Goal: Communication & Community: Share content

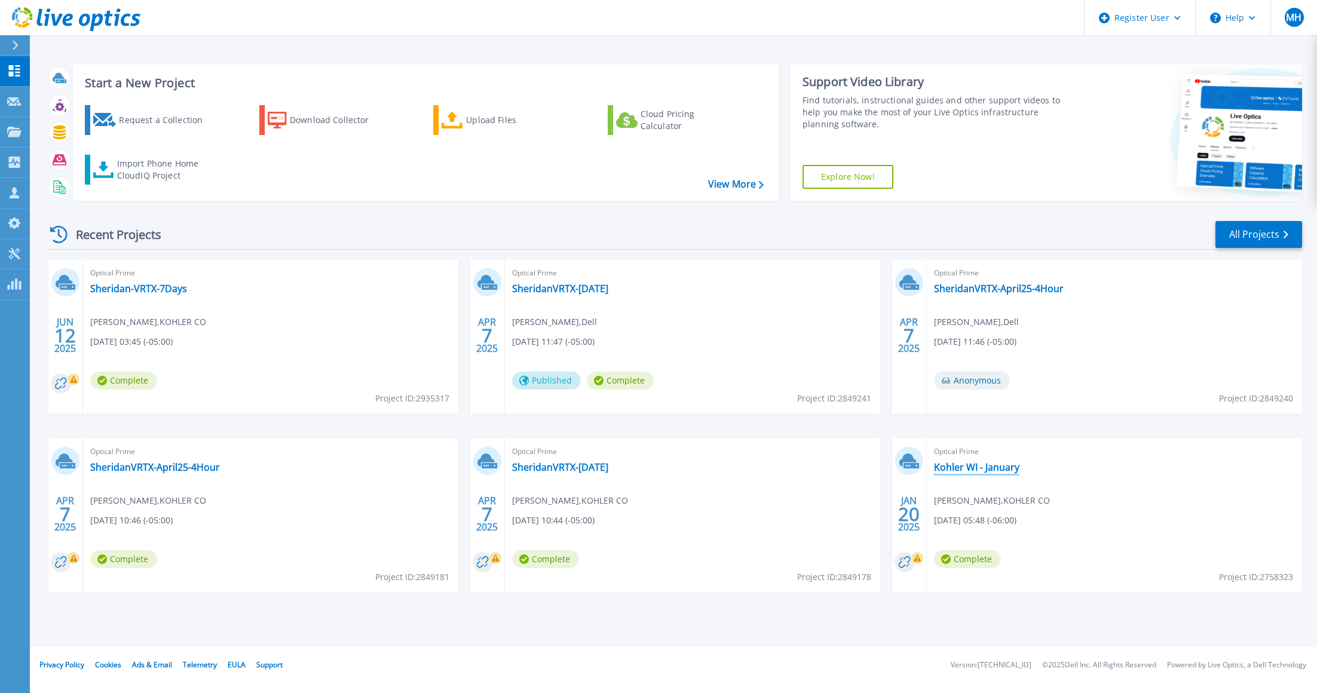
click at [965, 471] on link "Kohler WI - January" at bounding box center [976, 467] width 85 height 12
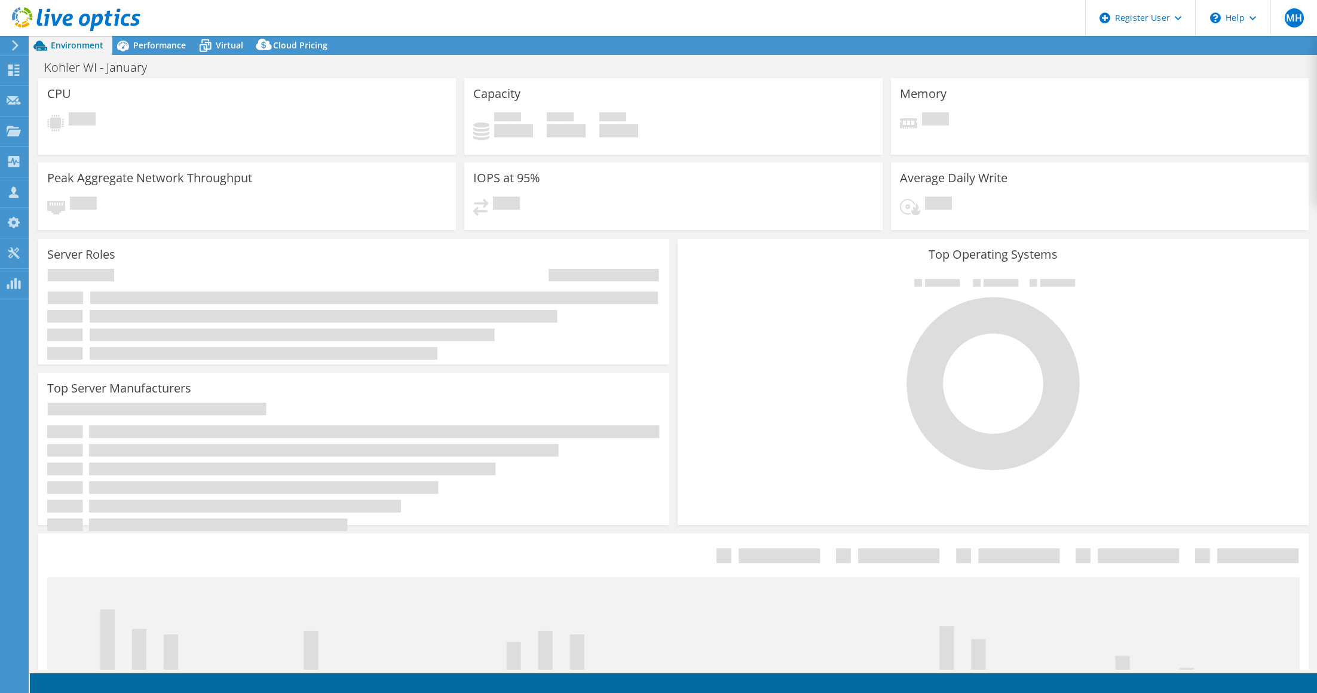
select select "USEast"
select select "USD"
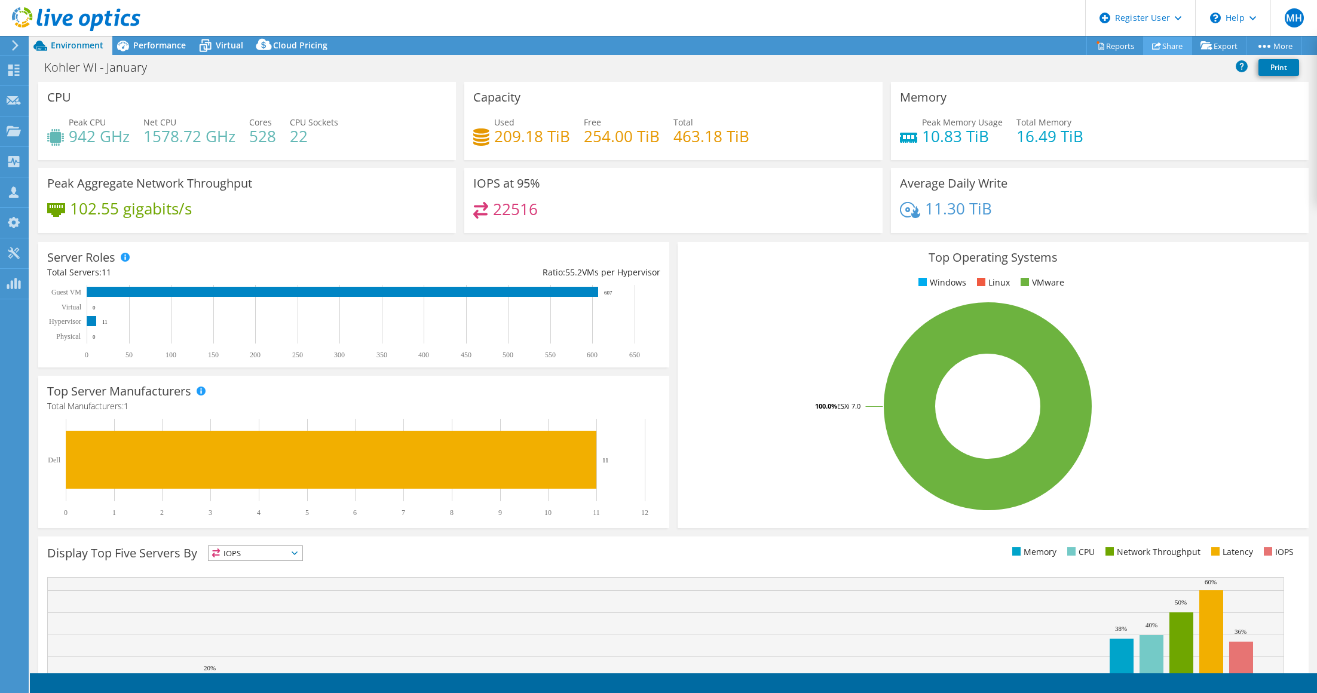
click at [1170, 47] on link "Share" at bounding box center [1167, 45] width 49 height 19
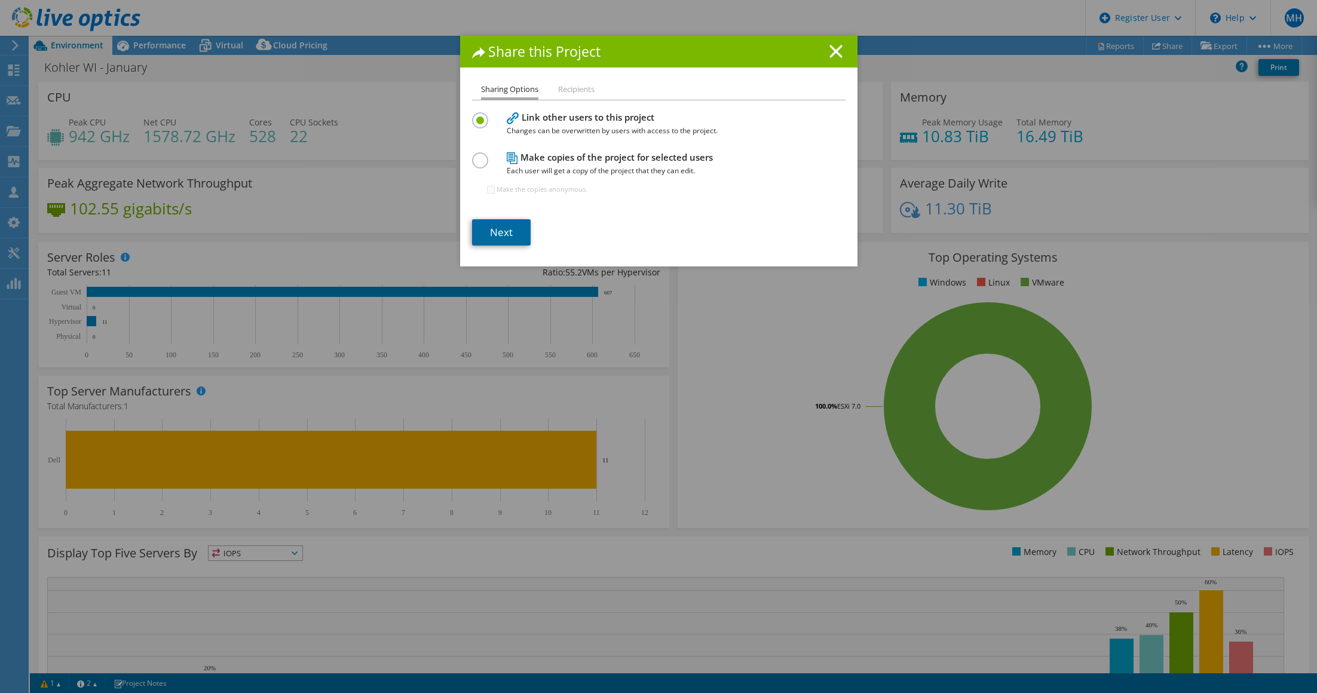
click at [493, 235] on link "Next" at bounding box center [501, 232] width 59 height 26
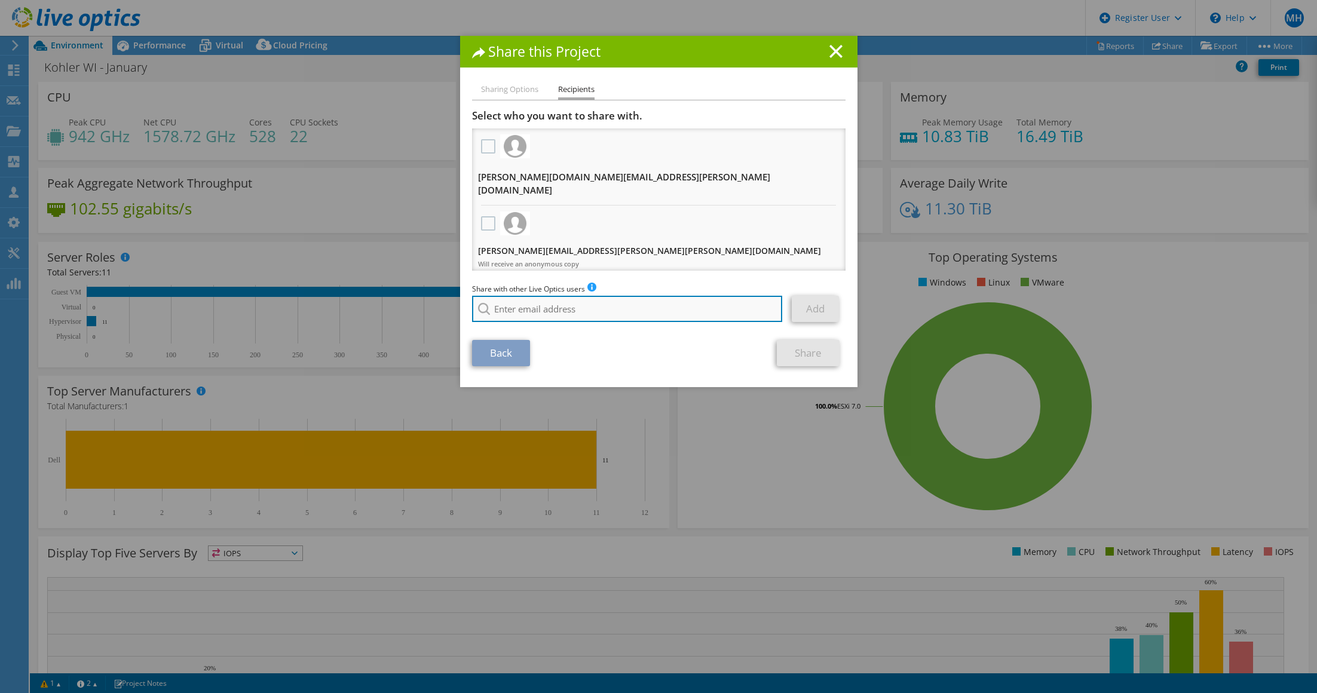
click at [507, 309] on input "search" at bounding box center [627, 309] width 311 height 26
paste input "[PERSON_NAME][EMAIL_ADDRESS][PERSON_NAME][DOMAIN_NAME]"
type input "[PERSON_NAME][EMAIL_ADDRESS][PERSON_NAME][DOMAIN_NAME]"
click at [516, 330] on div at bounding box center [540, 326] width 137 height 17
click at [613, 348] on div "Back Share" at bounding box center [659, 353] width 374 height 26
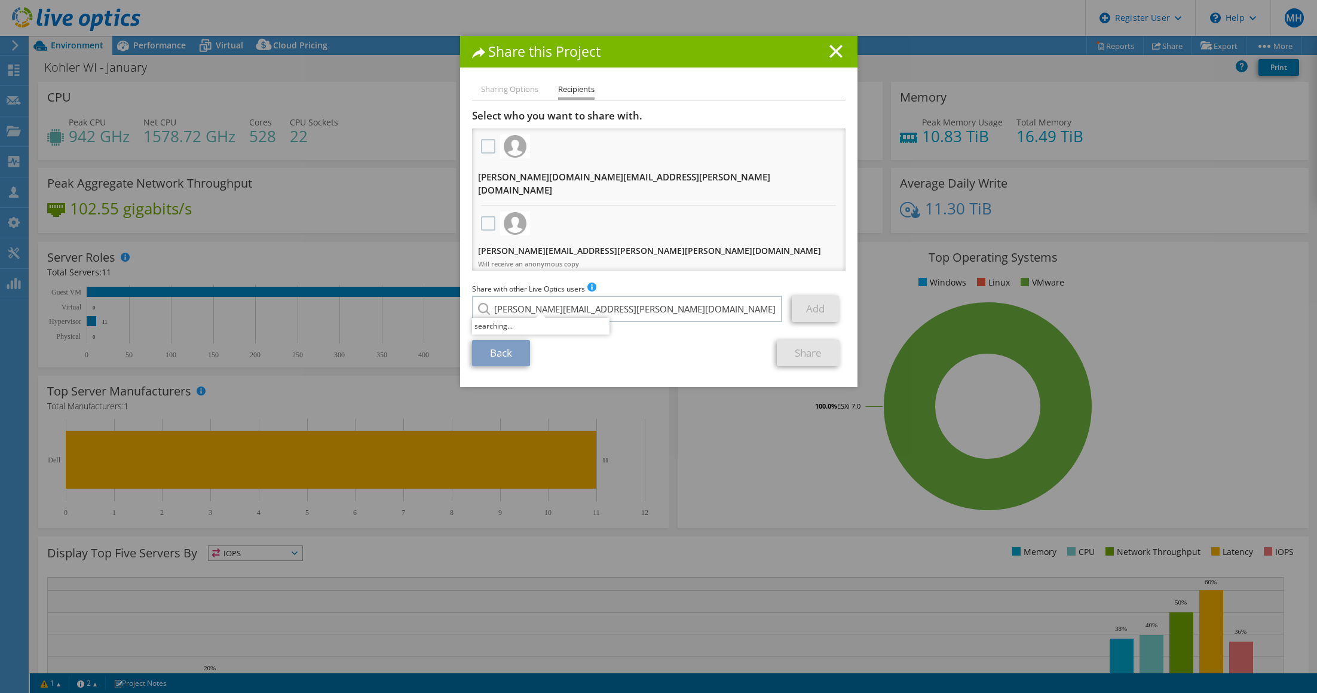
click at [503, 356] on link "Back" at bounding box center [501, 353] width 58 height 26
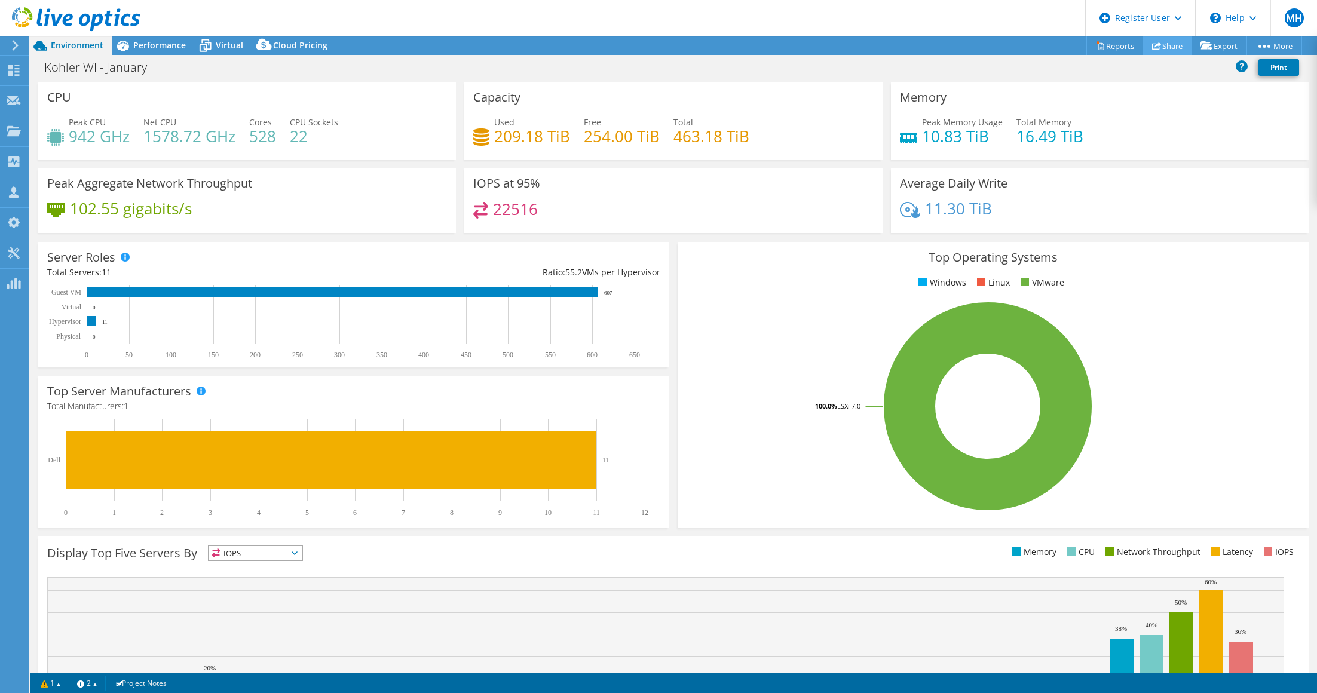
click at [1170, 44] on link "Share" at bounding box center [1167, 45] width 49 height 19
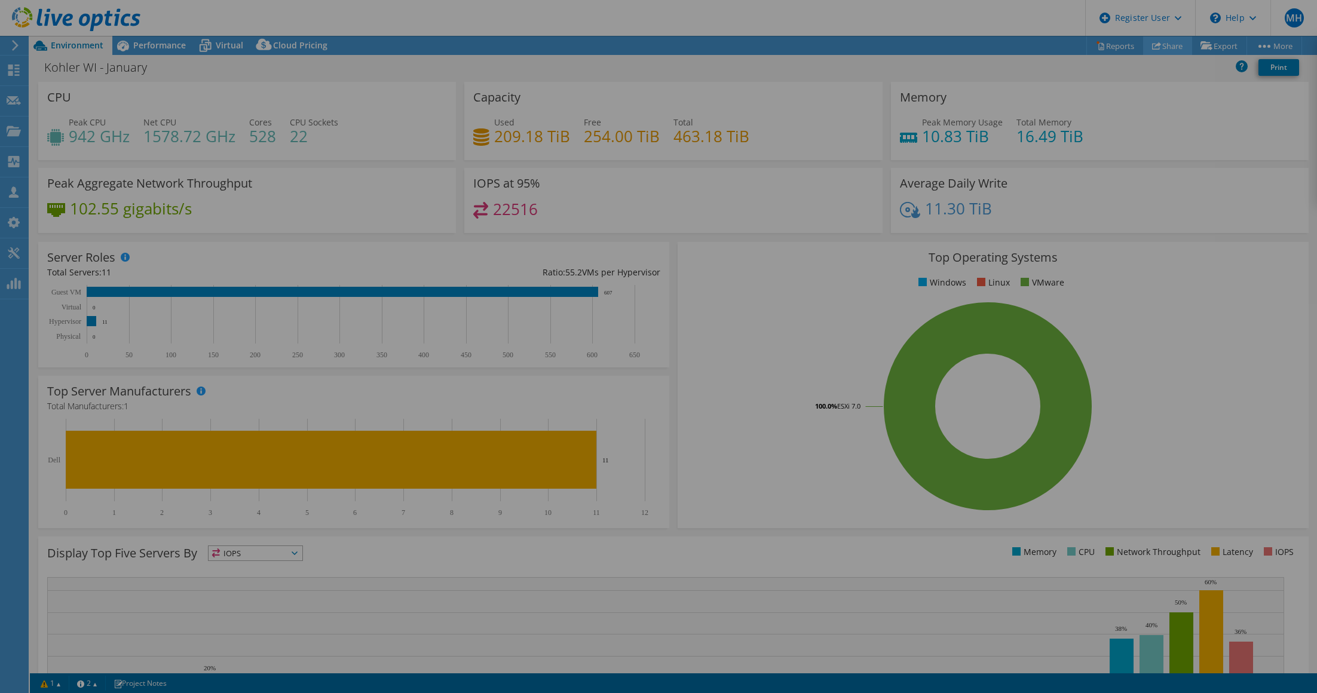
click at [1170, 44] on div at bounding box center [658, 347] width 1317 height 622
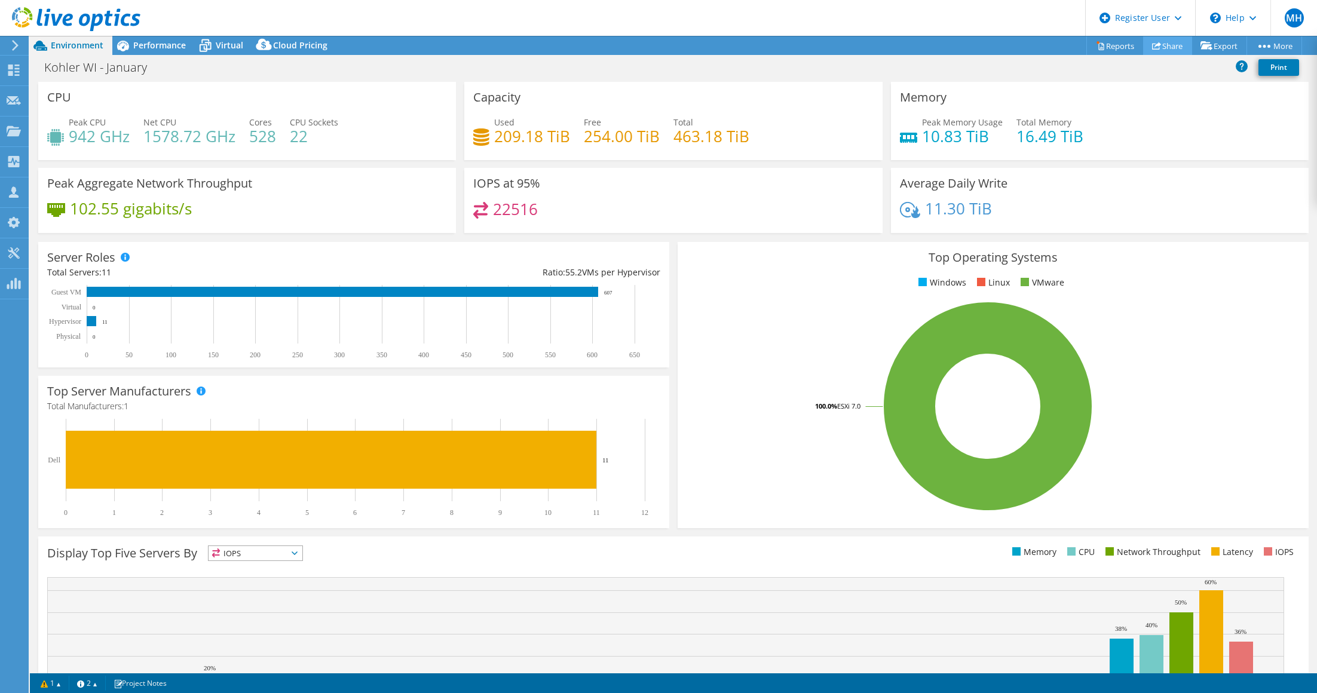
click at [1170, 44] on link "Share" at bounding box center [1167, 45] width 49 height 19
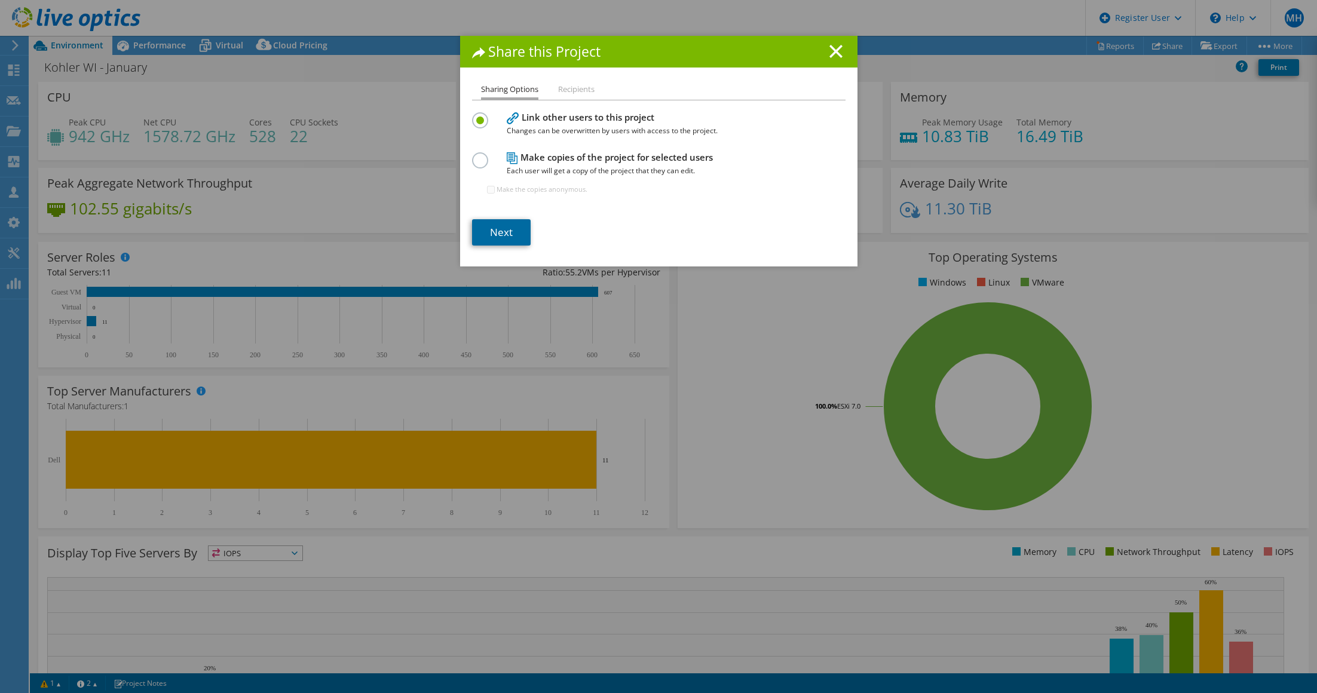
click at [503, 228] on link "Next" at bounding box center [501, 232] width 59 height 26
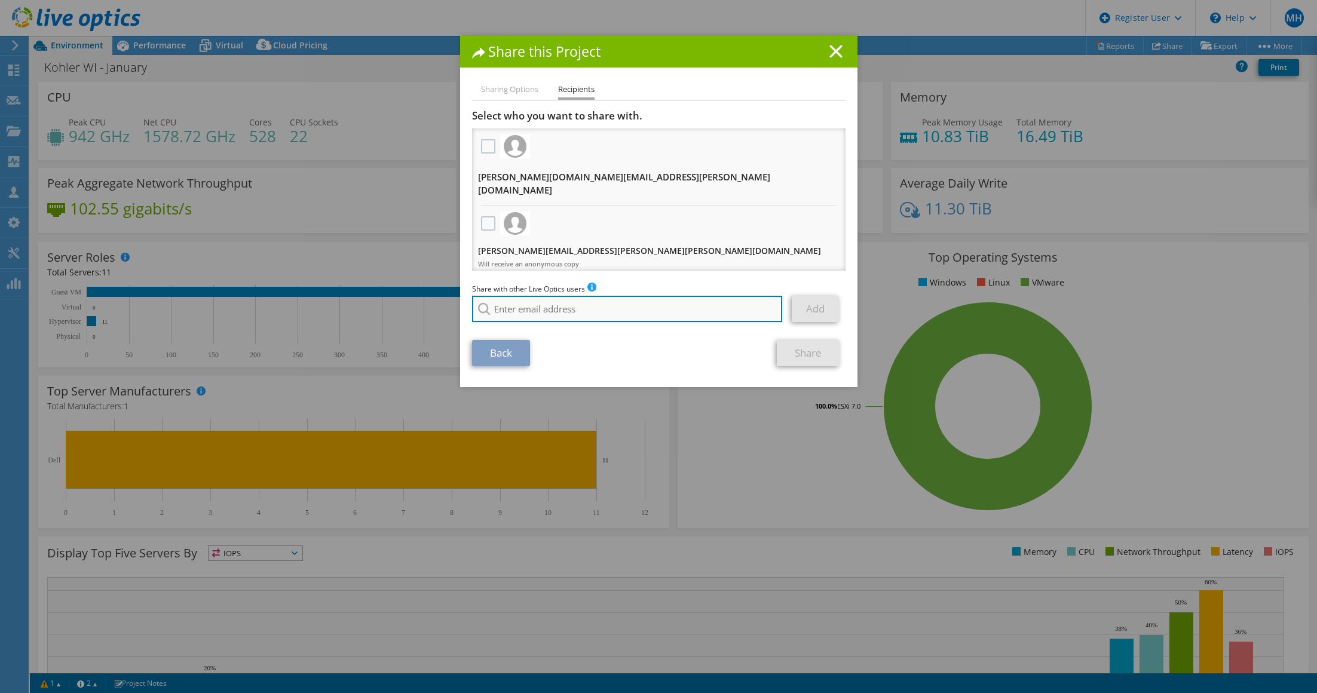
click at [510, 310] on input "search" at bounding box center [627, 309] width 311 height 26
paste input "[PERSON_NAME][EMAIL_ADDRESS][PERSON_NAME][DOMAIN_NAME]"
click at [516, 330] on section "Select who you want to share with. All project copies will be anonymous. [PERSO…" at bounding box center [659, 237] width 374 height 257
click at [620, 309] on input "[PERSON_NAME][EMAIL_ADDRESS][PERSON_NAME][DOMAIN_NAME]" at bounding box center [627, 309] width 311 height 26
click at [599, 351] on div "Back Share" at bounding box center [659, 353] width 374 height 26
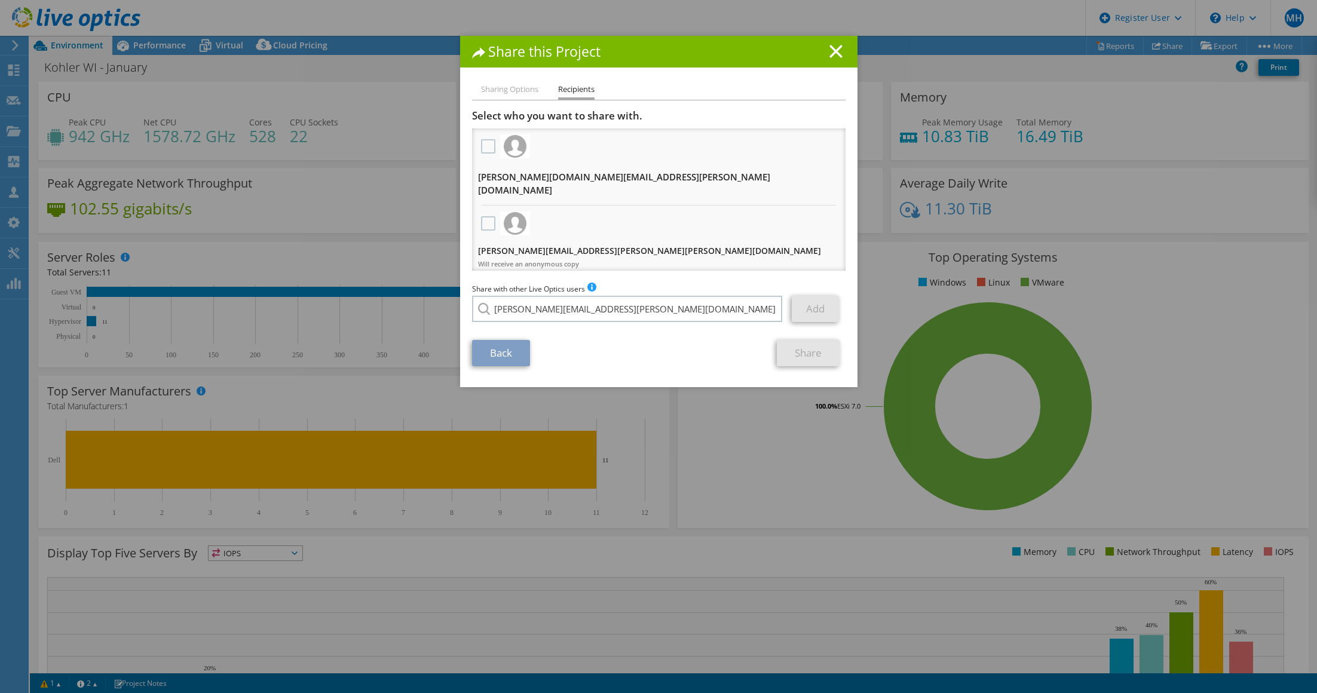
click at [599, 351] on div "Back Share" at bounding box center [659, 353] width 374 height 26
click at [620, 308] on input "[PERSON_NAME][EMAIL_ADDRESS][PERSON_NAME][DOMAIN_NAME]" at bounding box center [627, 309] width 311 height 26
type input "[PERSON_NAME][EMAIL_ADDRESS][PERSON_NAME][DOMAIN_NAME]"
click at [507, 325] on li "[PERSON_NAME][EMAIL_ADDRESS][PERSON_NAME][DOMAIN_NAME]" at bounding box center [593, 317] width 243 height 14
click at [819, 307] on link "Add" at bounding box center [815, 309] width 47 height 26
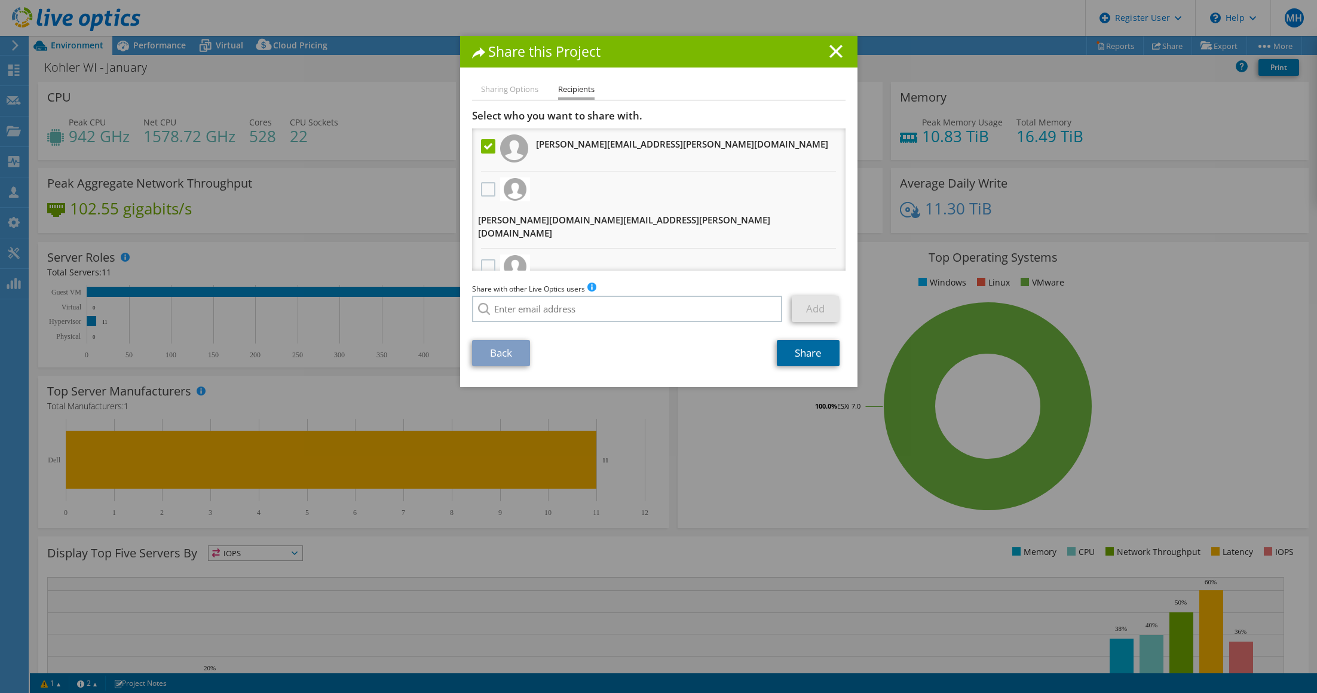
click at [808, 353] on link "Share" at bounding box center [808, 353] width 63 height 26
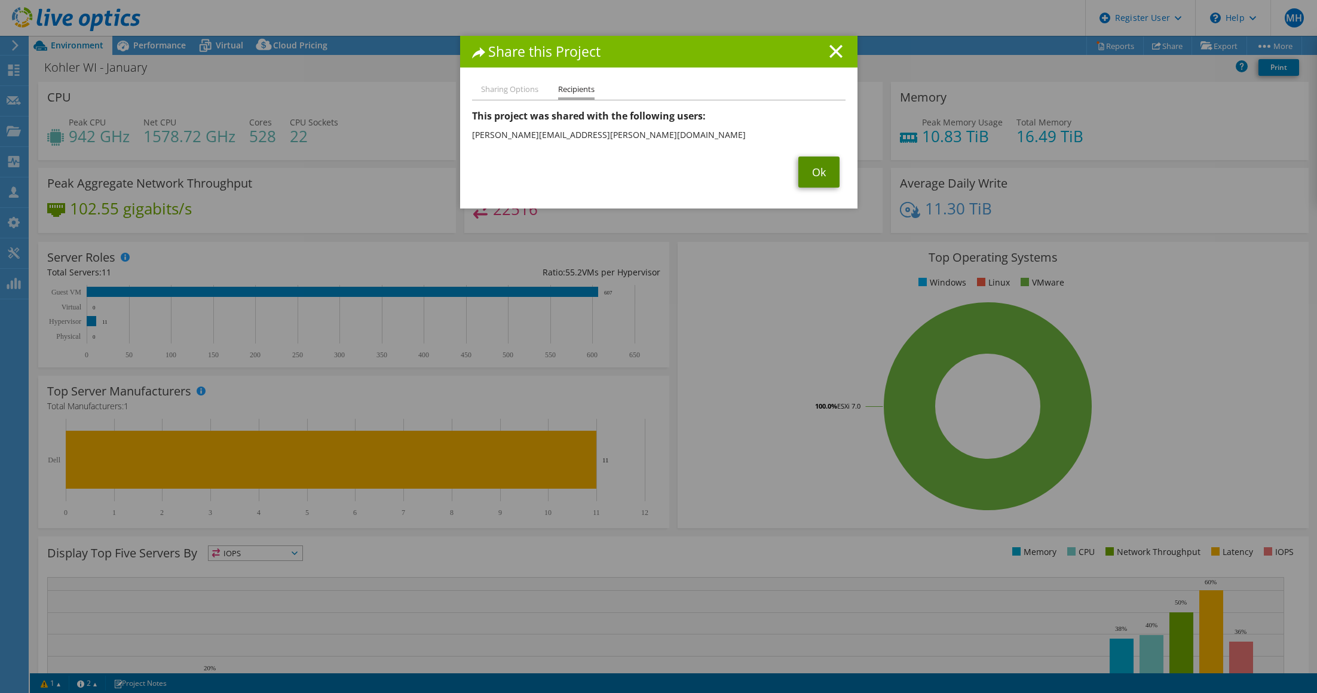
click at [815, 173] on link "Ok" at bounding box center [818, 172] width 41 height 31
